Goal: Transaction & Acquisition: Purchase product/service

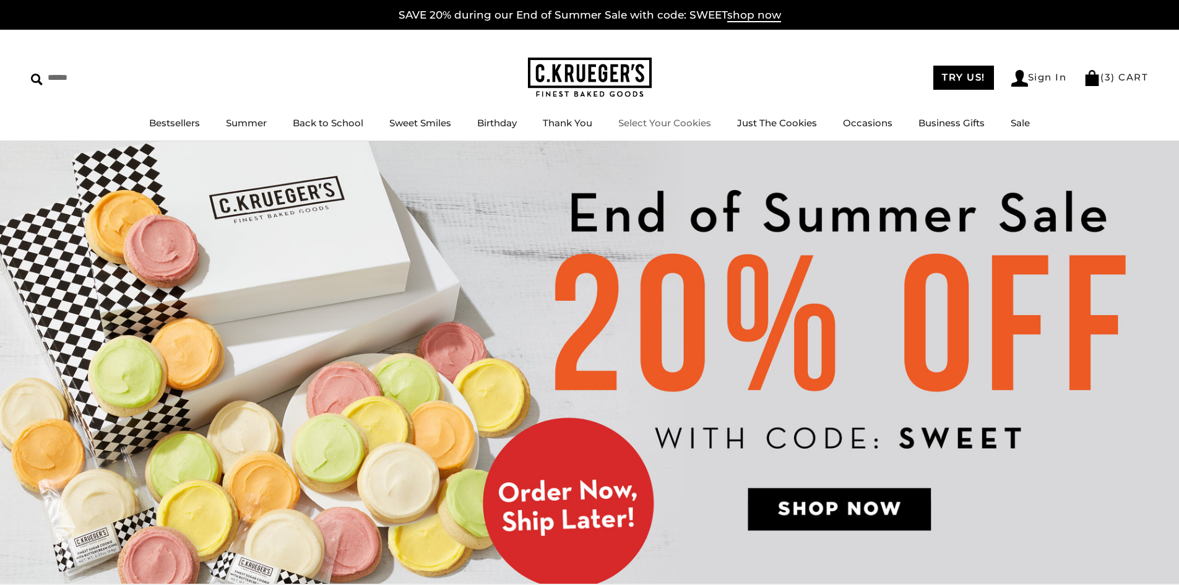
click at [686, 121] on link "Select Your Cookies" at bounding box center [664, 123] width 93 height 12
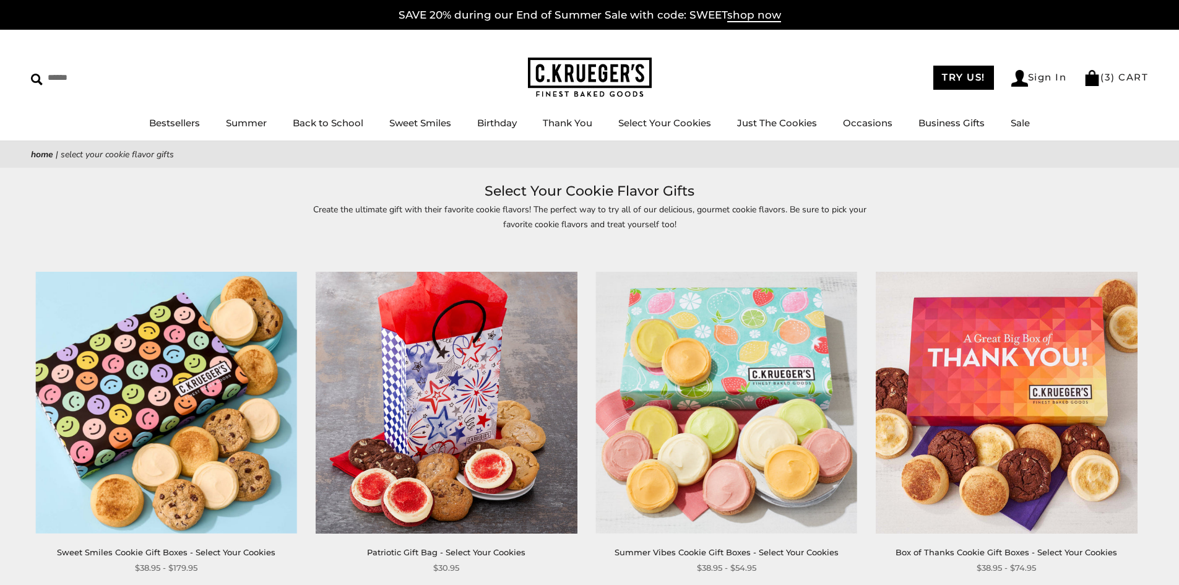
click at [714, 375] on img at bounding box center [726, 402] width 261 height 261
